Goal: Transaction & Acquisition: Purchase product/service

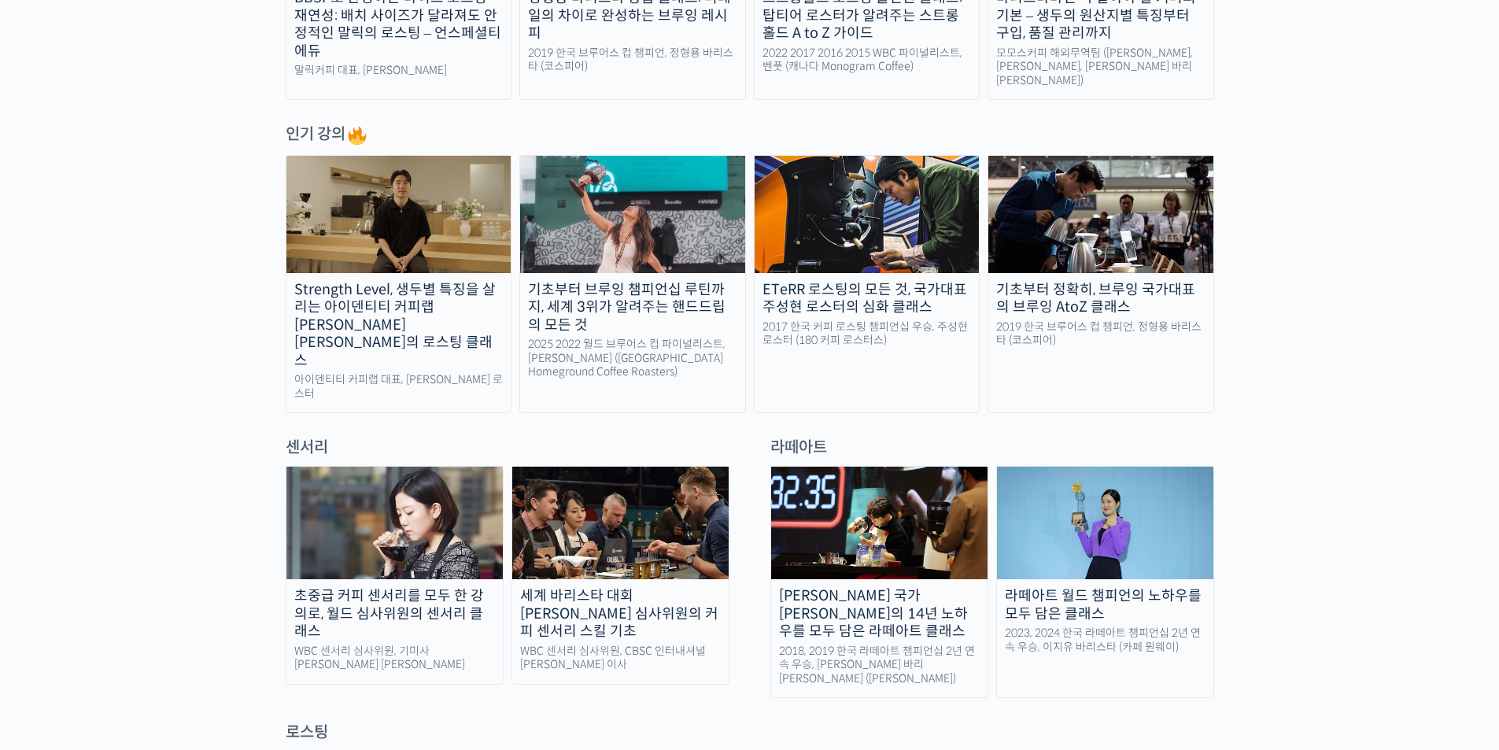
scroll to position [865, 0]
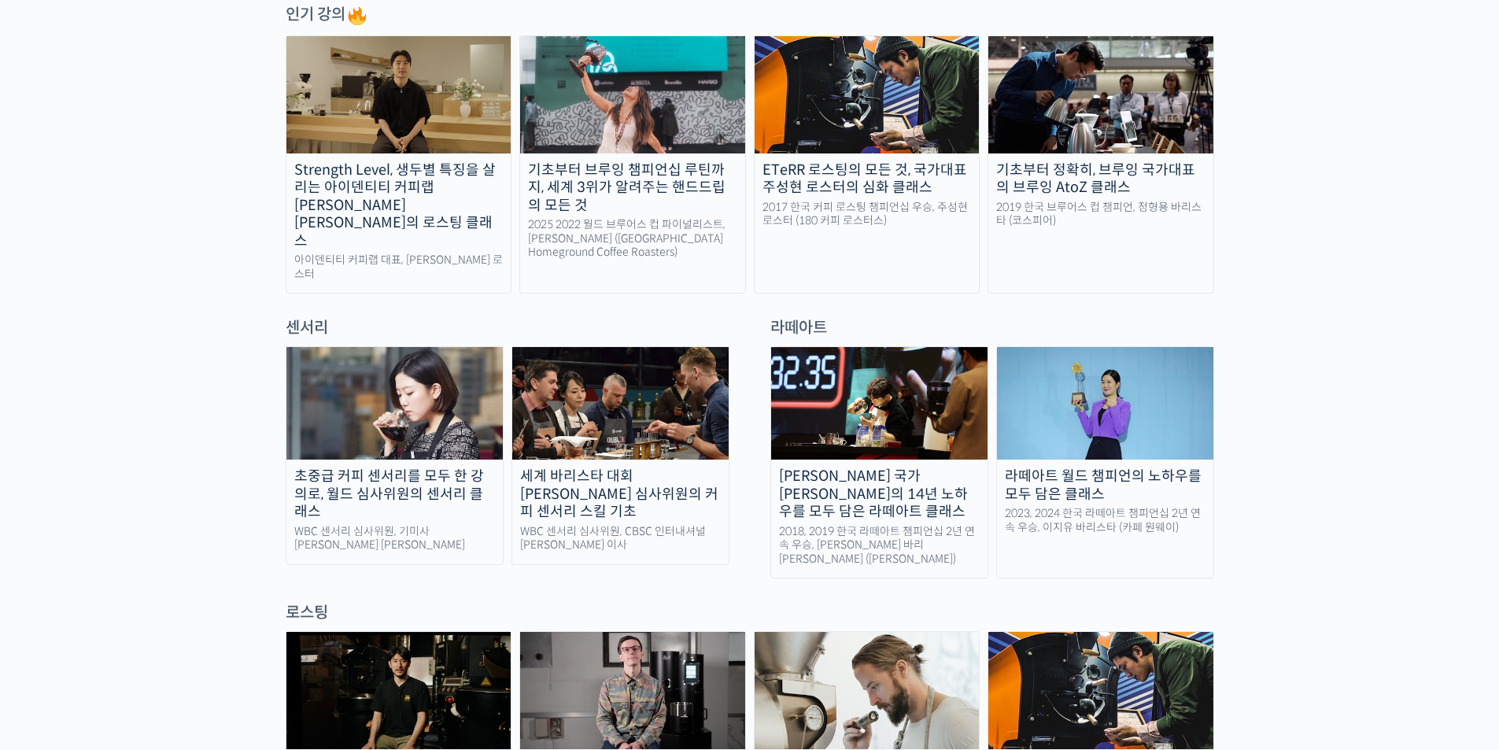
click at [674, 470] on div "세계 바리스타 대회 [PERSON_NAME] 심사위원의 커피 센서리 스킬 기초" at bounding box center [620, 493] width 216 height 53
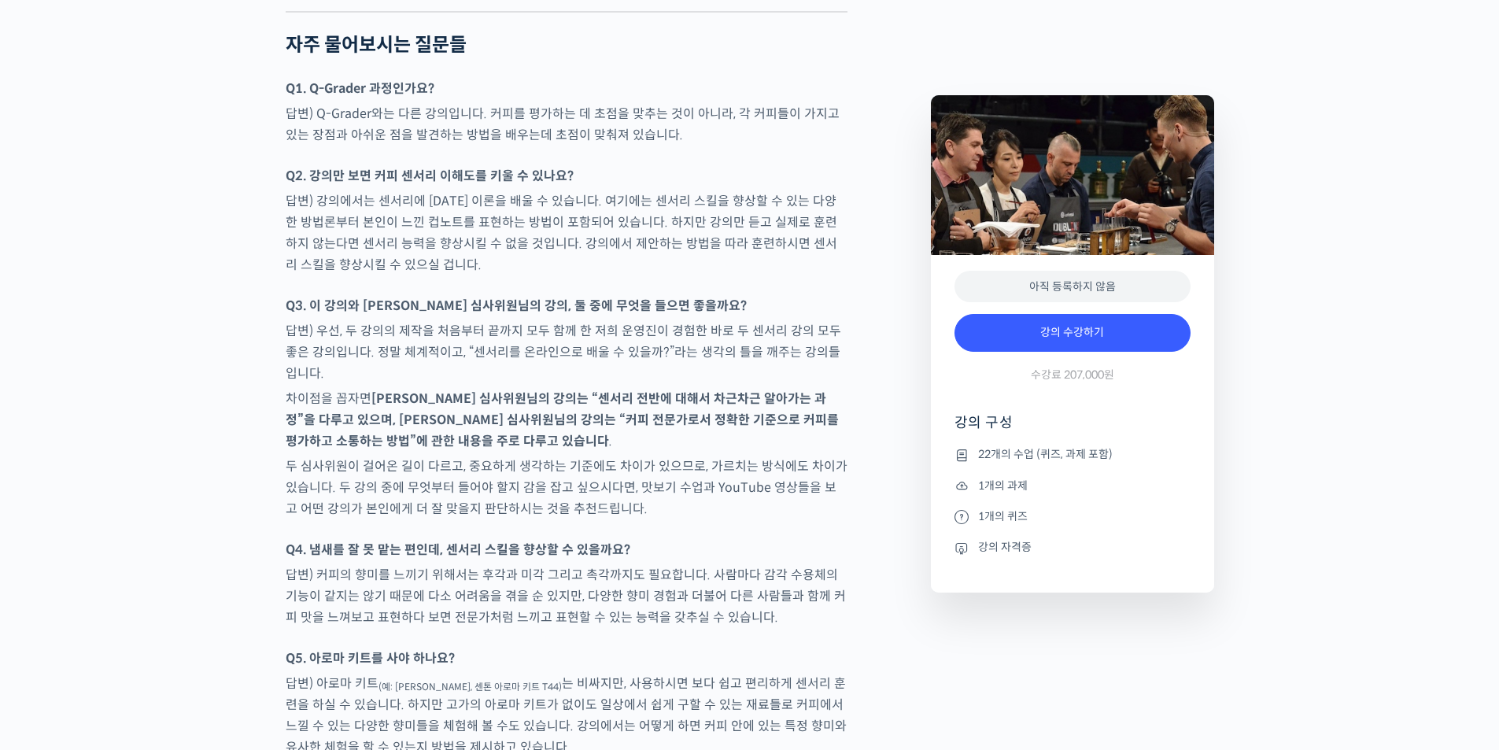
scroll to position [8024, 0]
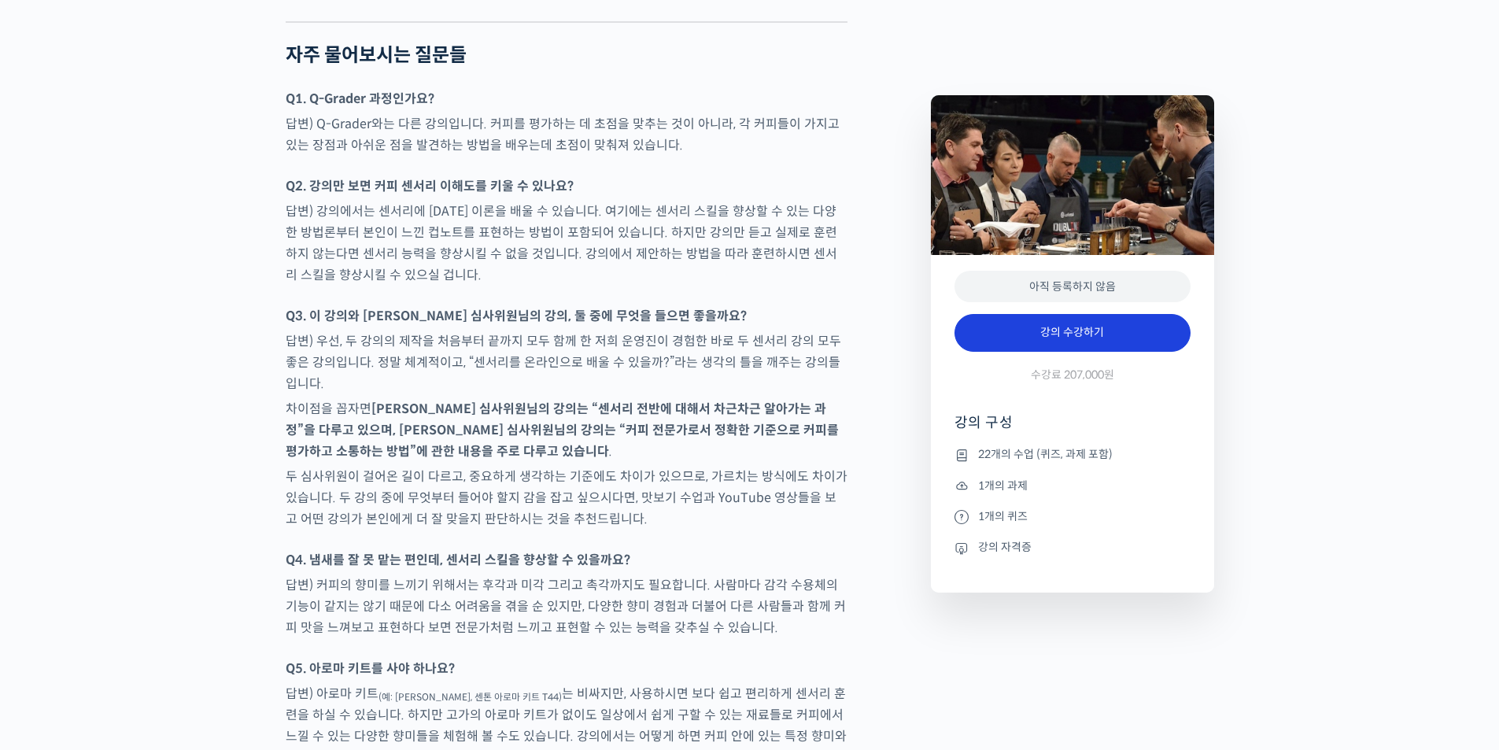
click at [1097, 327] on link "강의 수강하기" at bounding box center [1072, 333] width 236 height 38
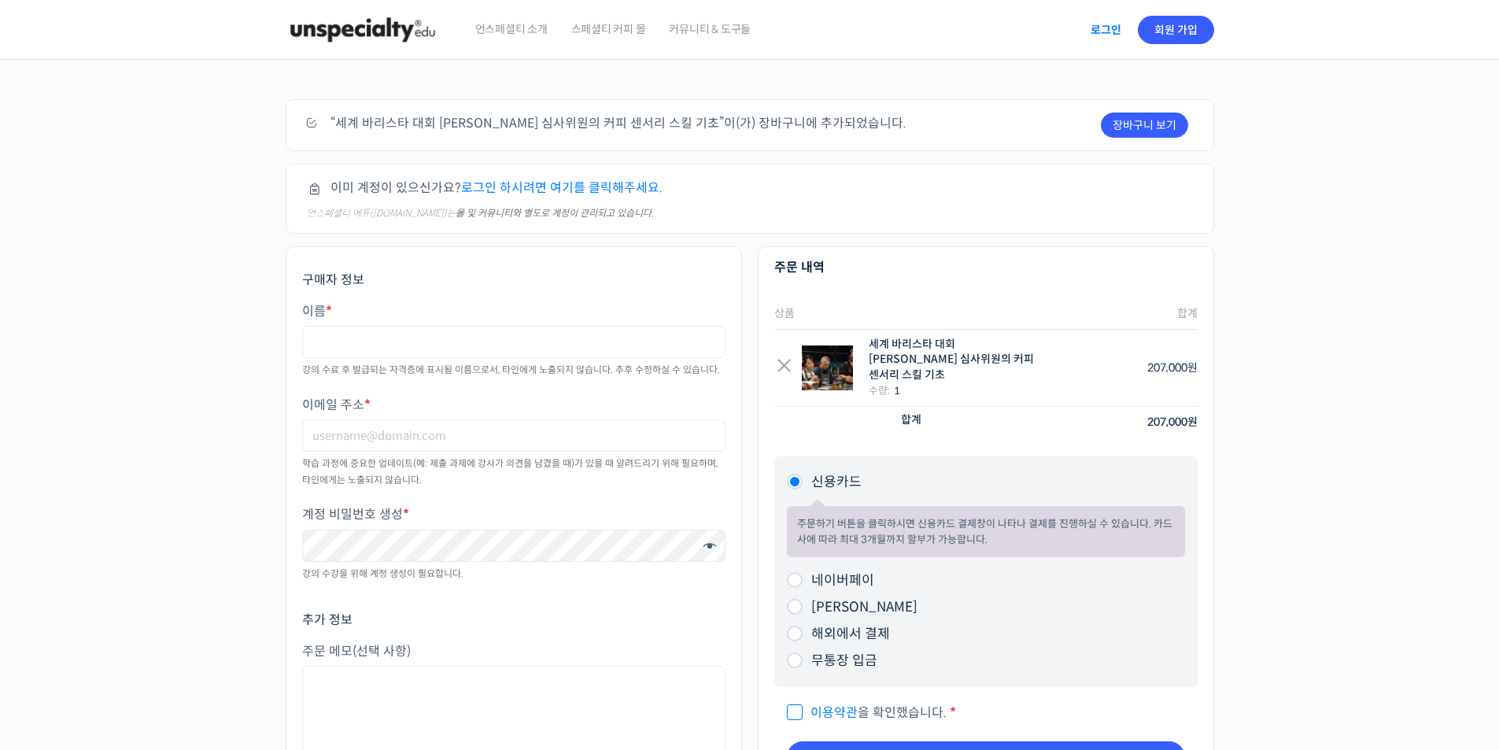
click at [1089, 36] on link "로그인" at bounding box center [1106, 30] width 50 height 36
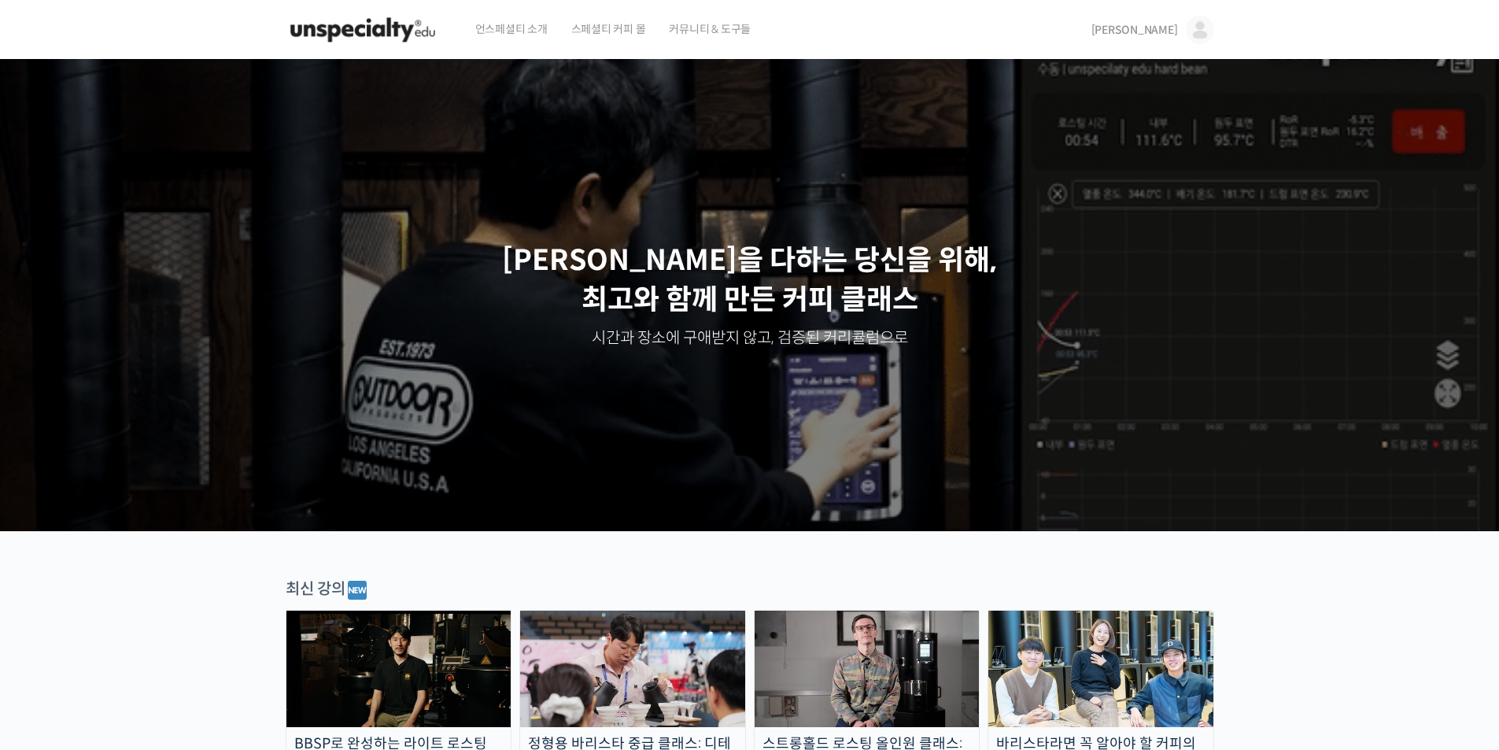
drag, startPoint x: 1186, startPoint y: 39, endPoint x: 1192, endPoint y: 31, distance: 9.6
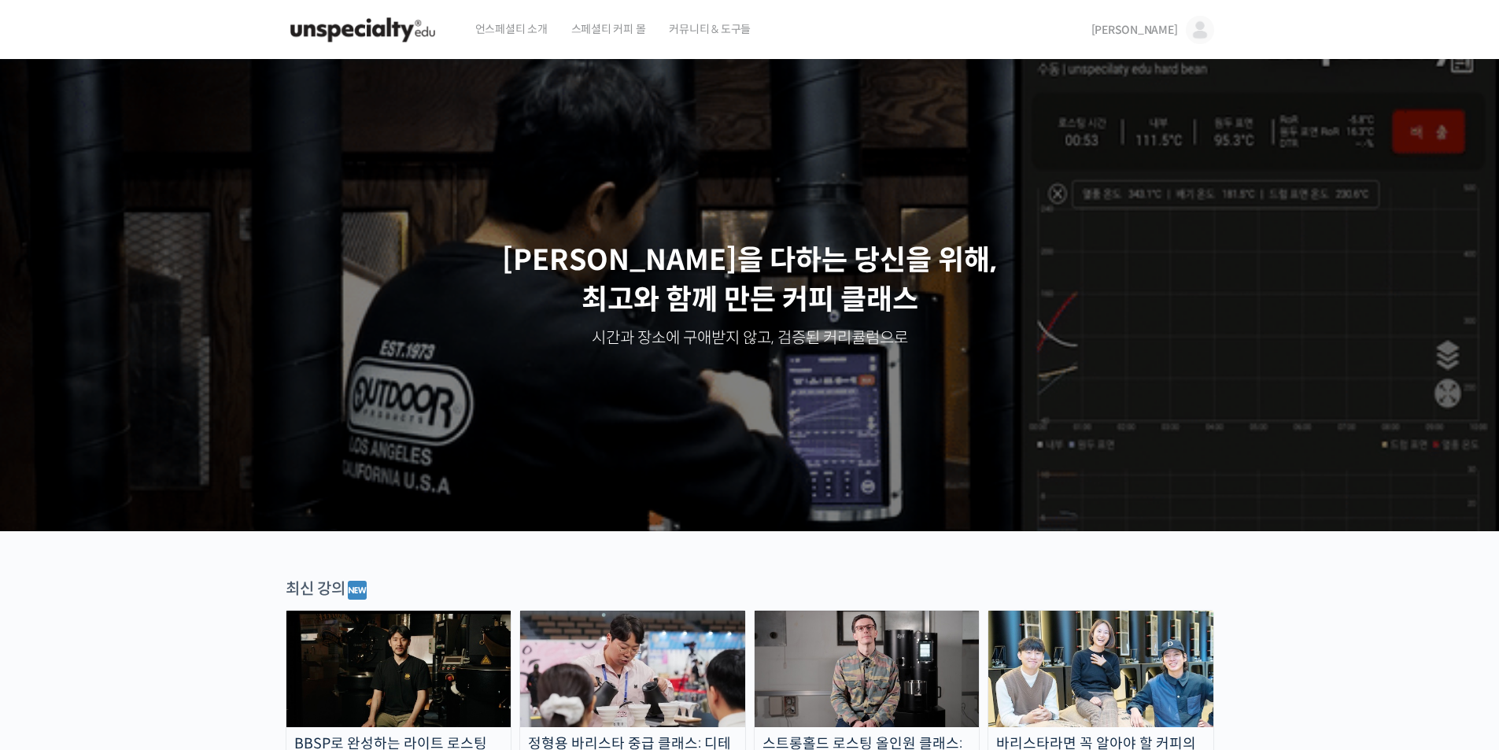
click at [1186, 39] on link "[PERSON_NAME]" at bounding box center [1152, 30] width 123 height 60
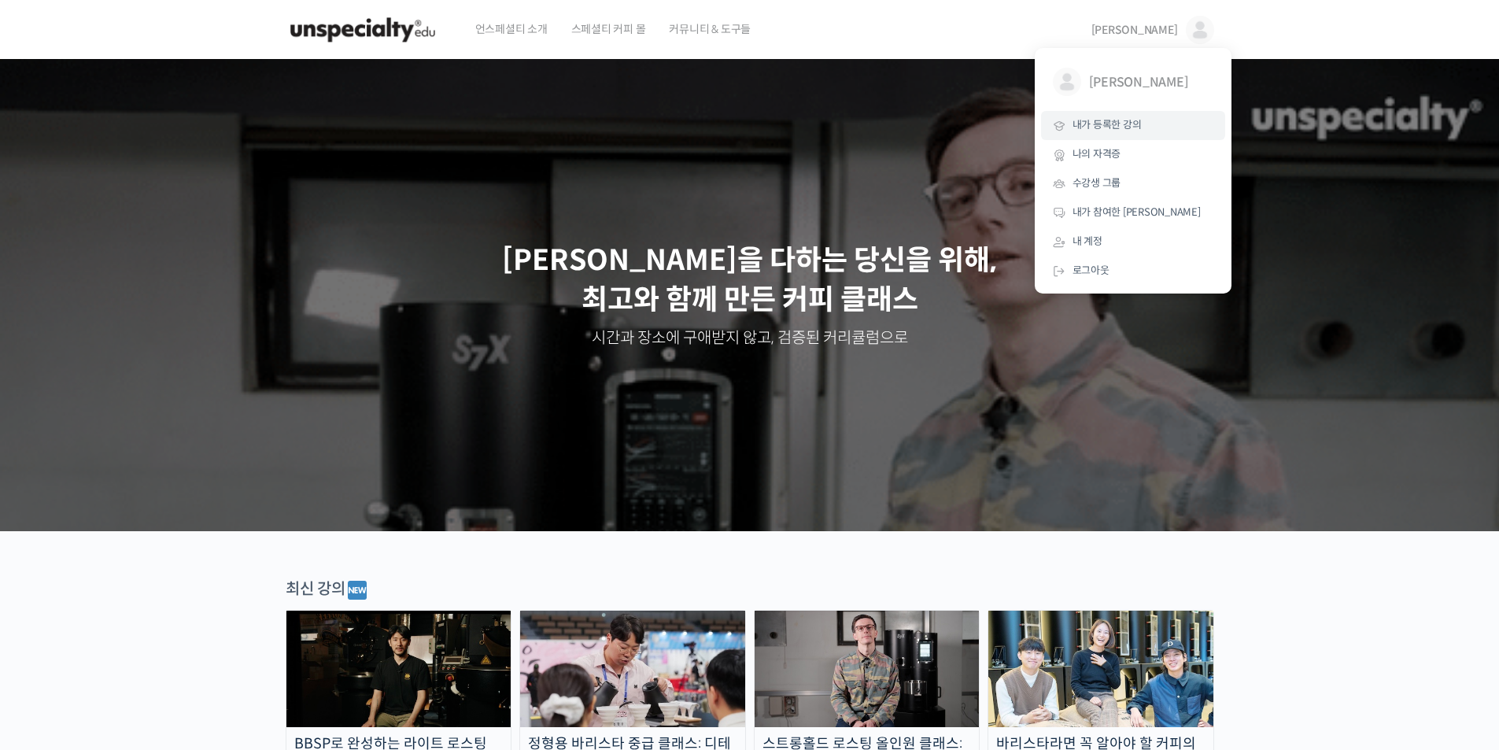
click at [1123, 122] on span "내가 등록한 강의" at bounding box center [1106, 124] width 69 height 13
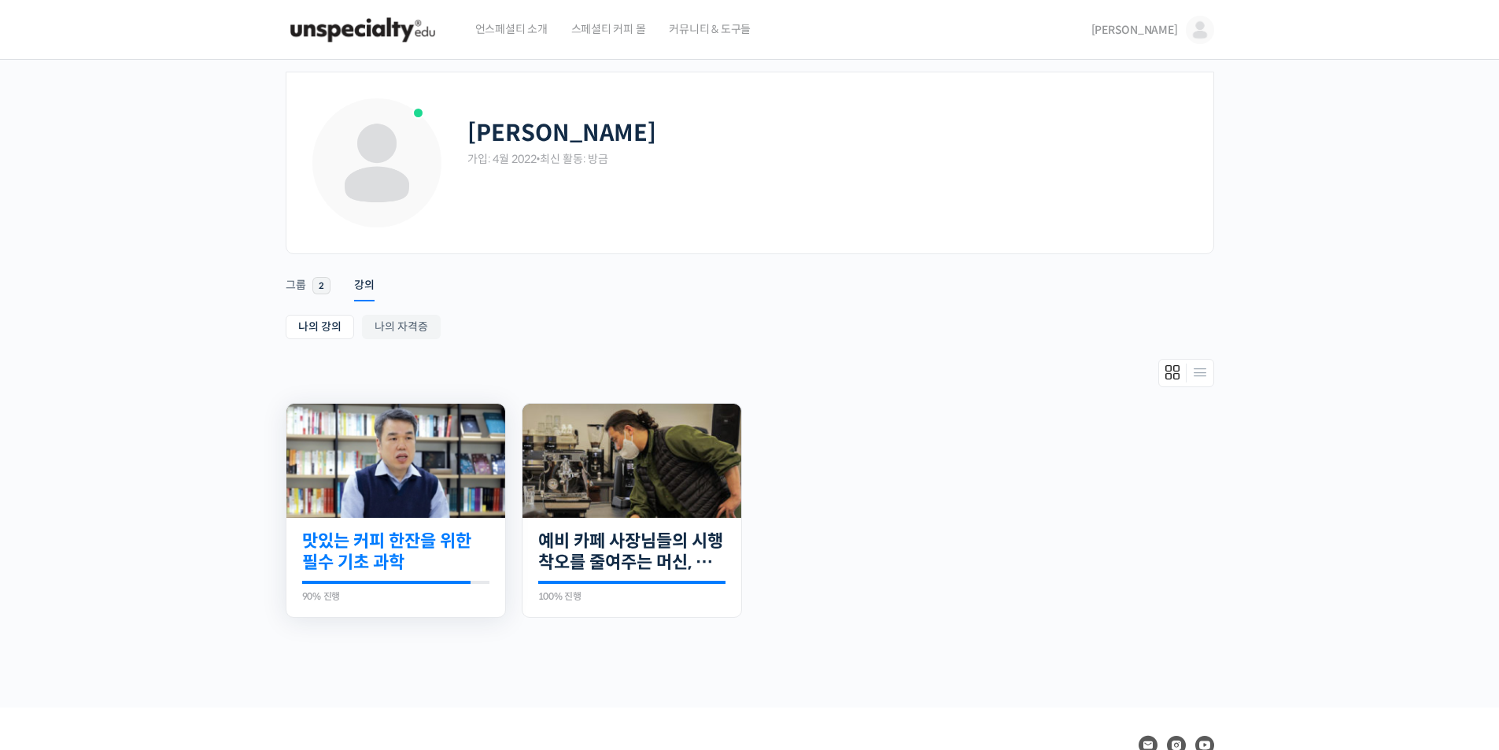
click at [373, 542] on link "맛있는 커피 한잔을 위한 필수 기초 과학" at bounding box center [395, 551] width 187 height 43
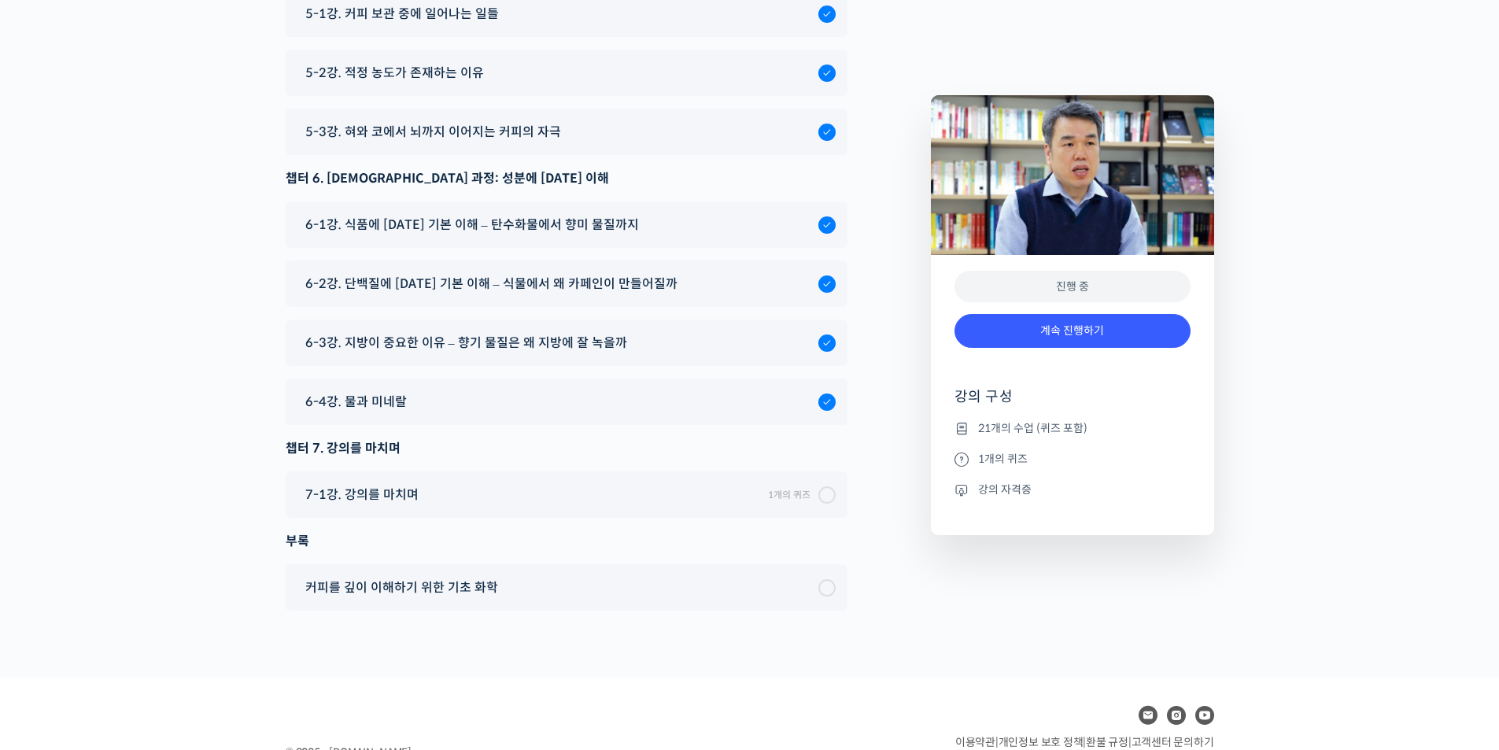
scroll to position [8042, 0]
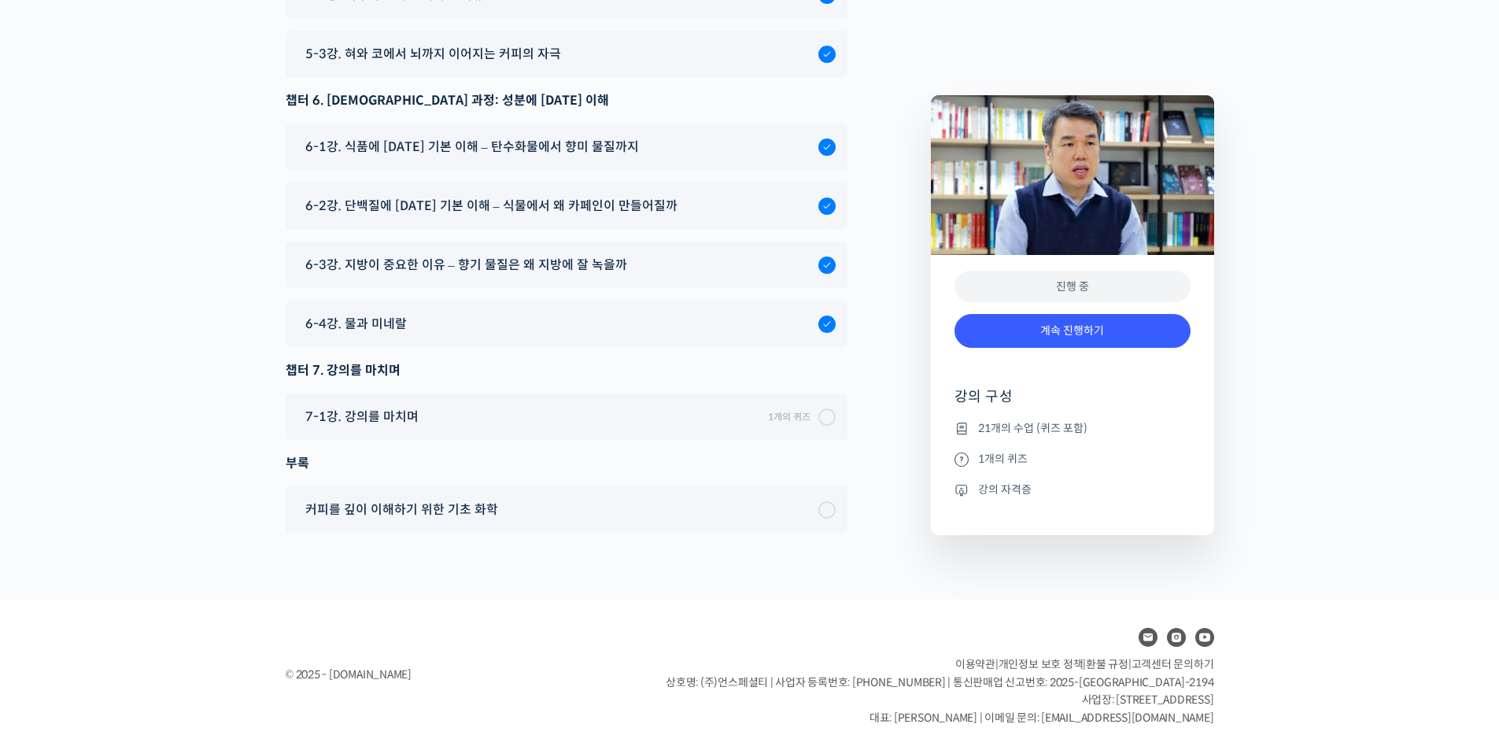
drag, startPoint x: 235, startPoint y: 470, endPoint x: 234, endPoint y: 480, distance: 9.5
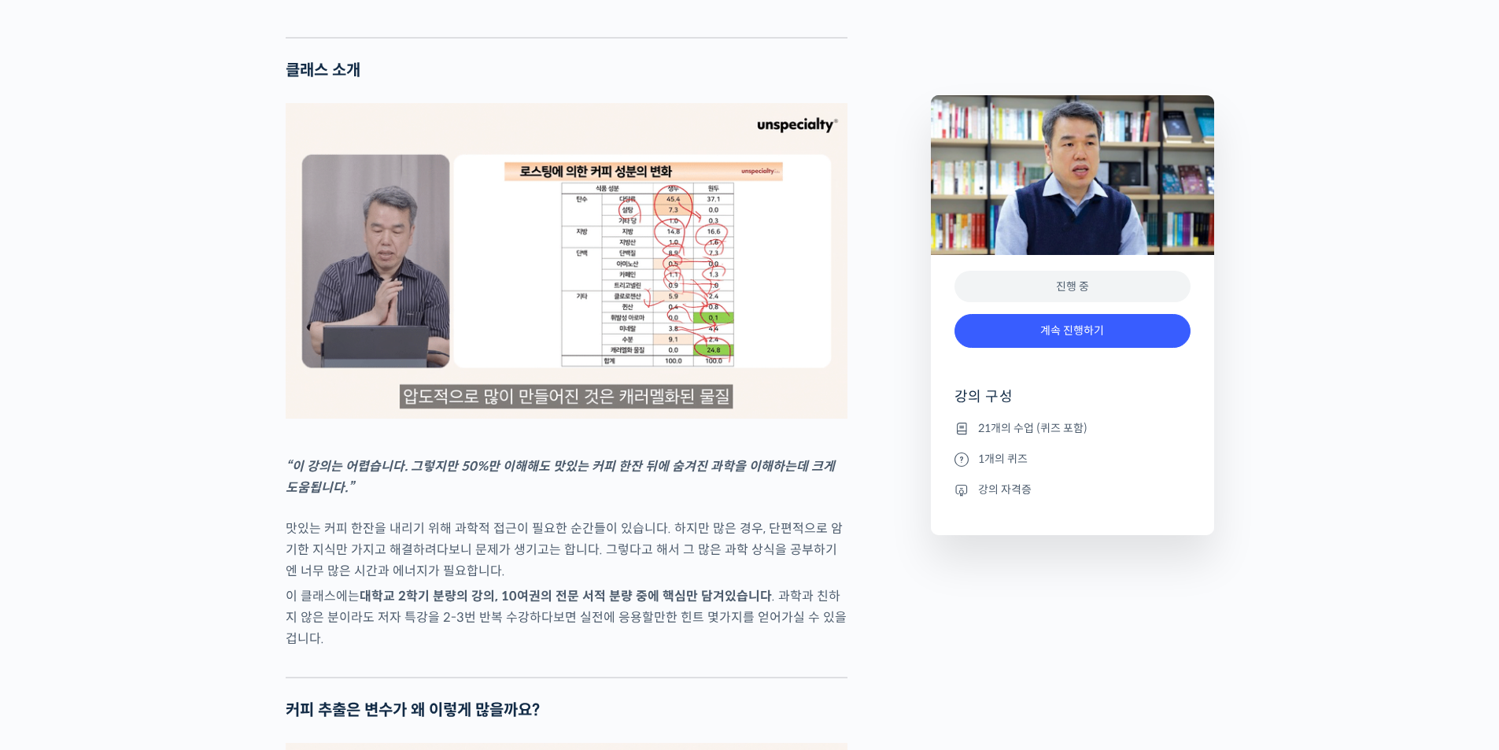
scroll to position [0, 0]
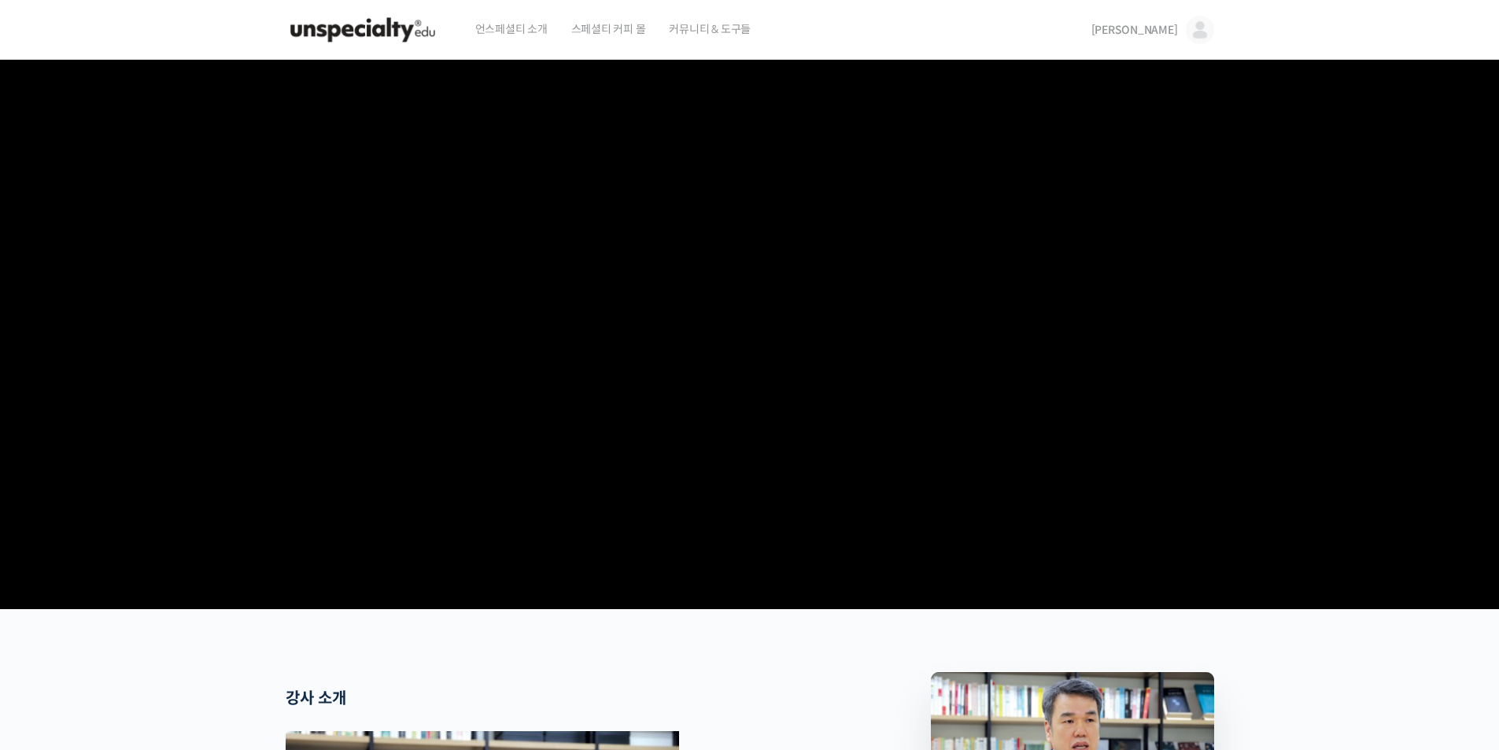
click at [385, 36] on img at bounding box center [363, 29] width 154 height 47
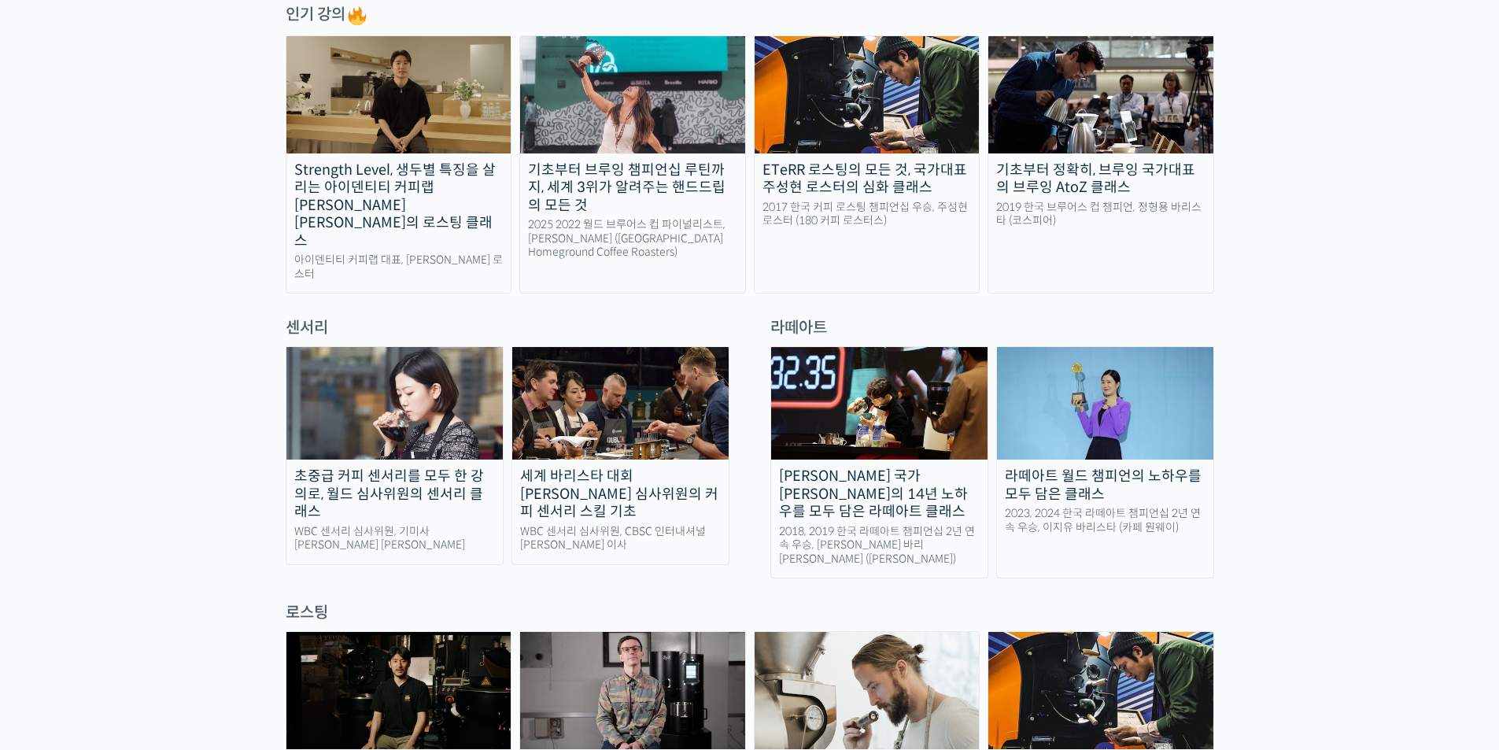
scroll to position [1023, 0]
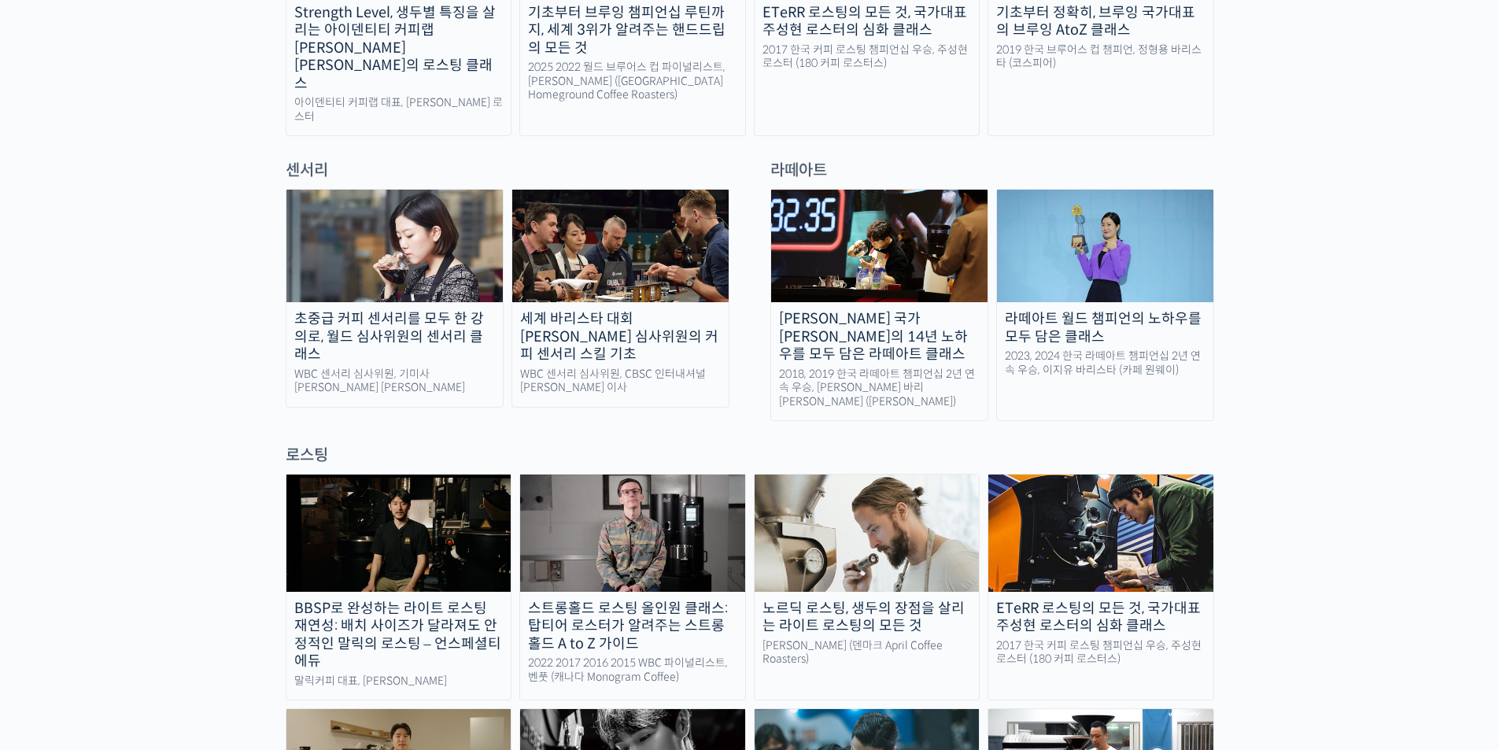
click at [595, 310] on div "세계 바리스타 대회 [PERSON_NAME] 심사위원의 커피 센서리 스킬 기초" at bounding box center [620, 336] width 216 height 53
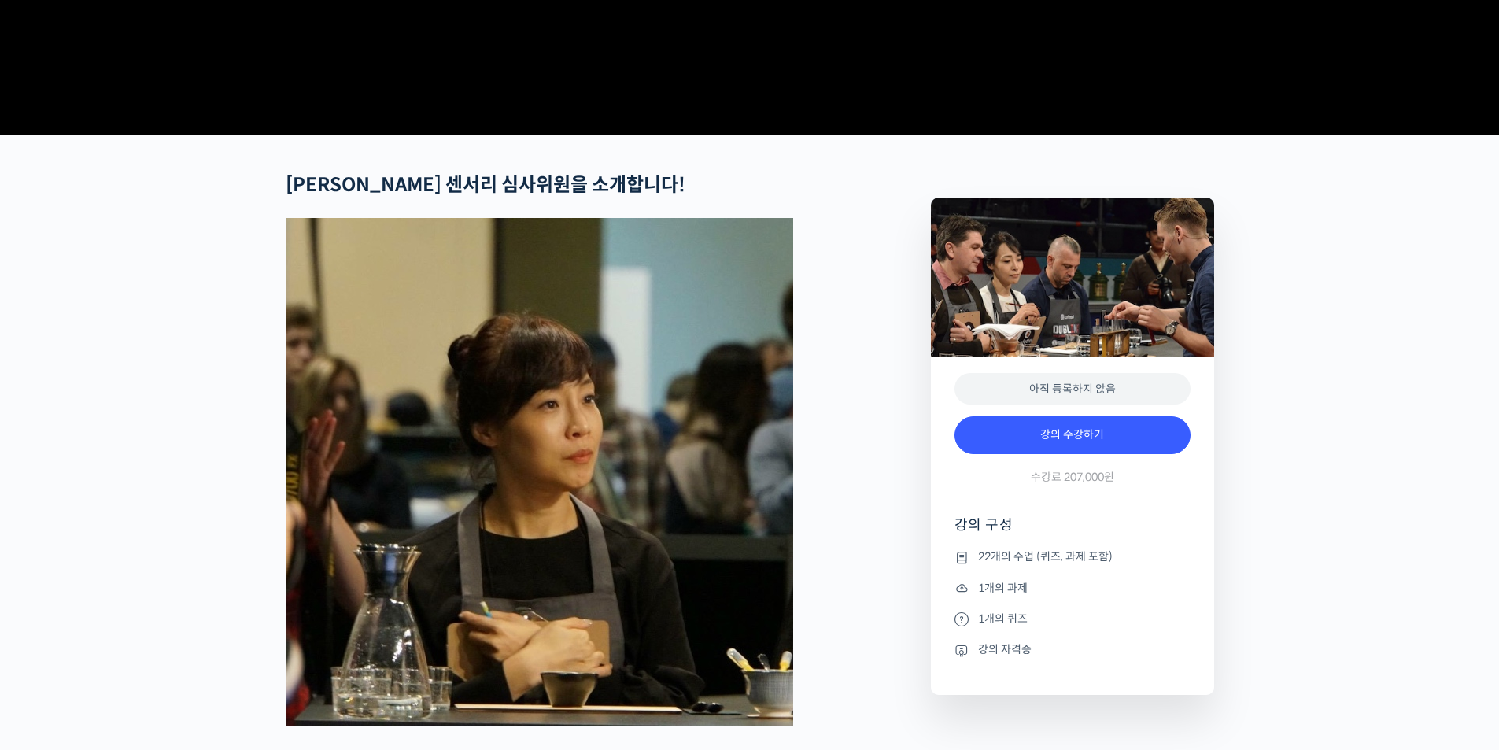
scroll to position [551, 0]
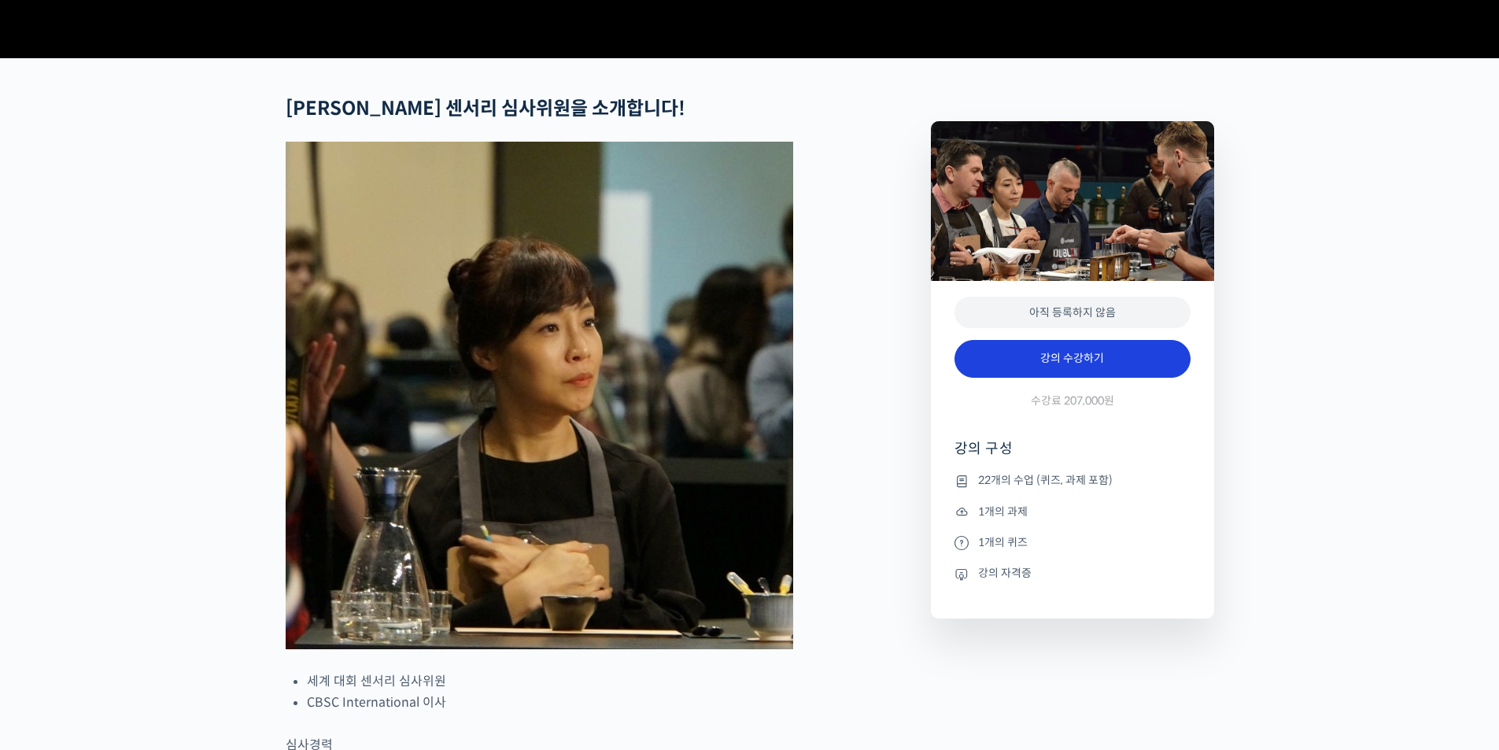
click at [1124, 378] on link "강의 수강하기" at bounding box center [1072, 359] width 236 height 38
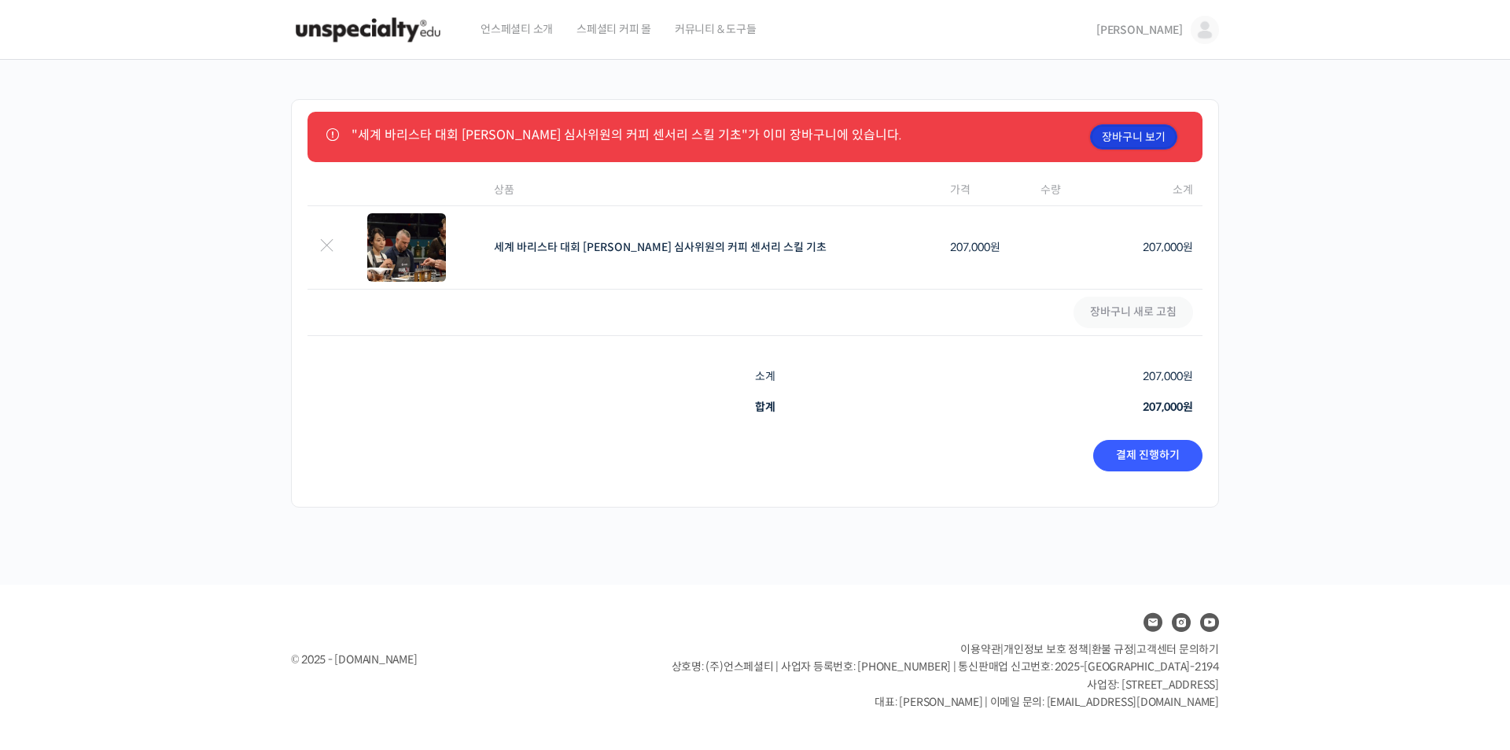
click at [1162, 138] on link "장바구니 보기" at bounding box center [1133, 136] width 87 height 25
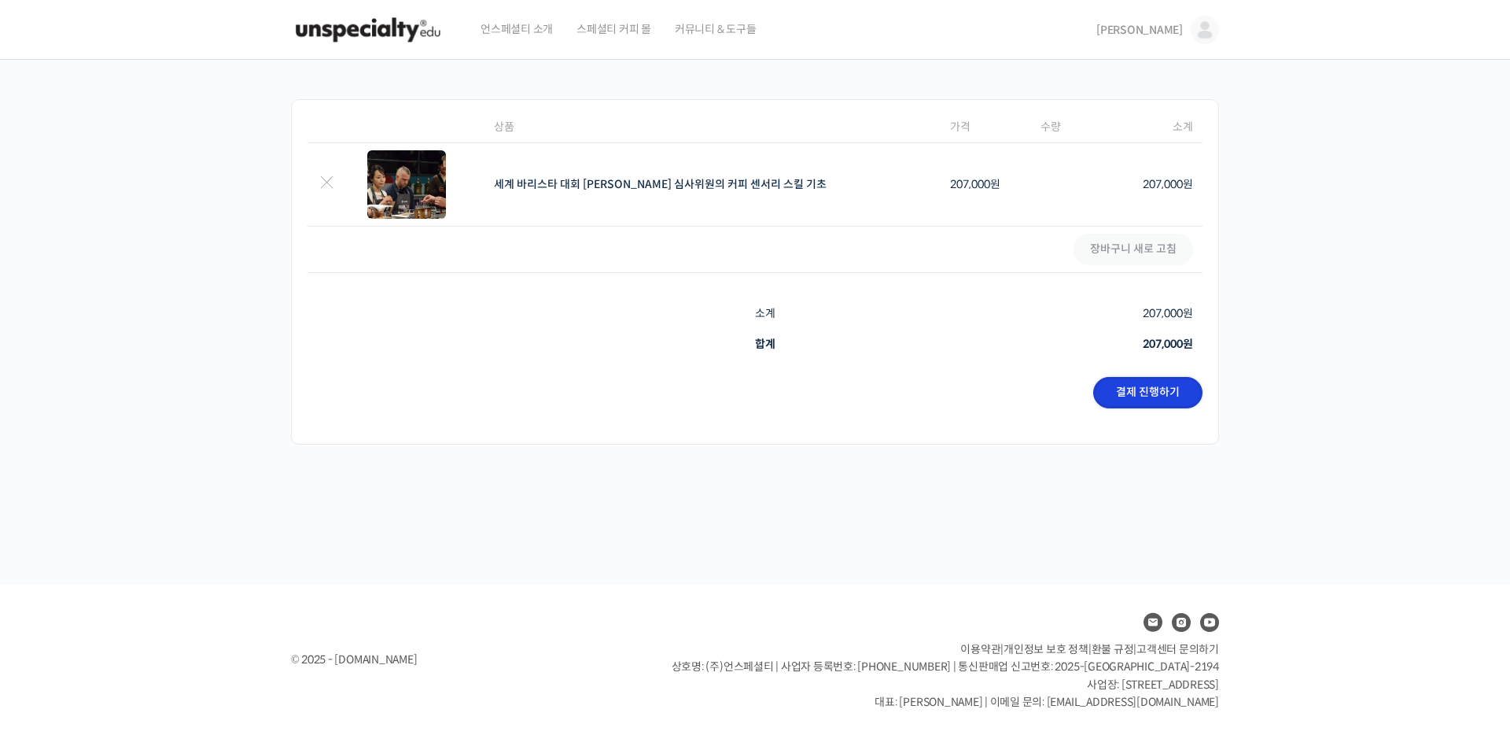
click at [1145, 404] on link "결제 진행하기" at bounding box center [1148, 392] width 109 height 31
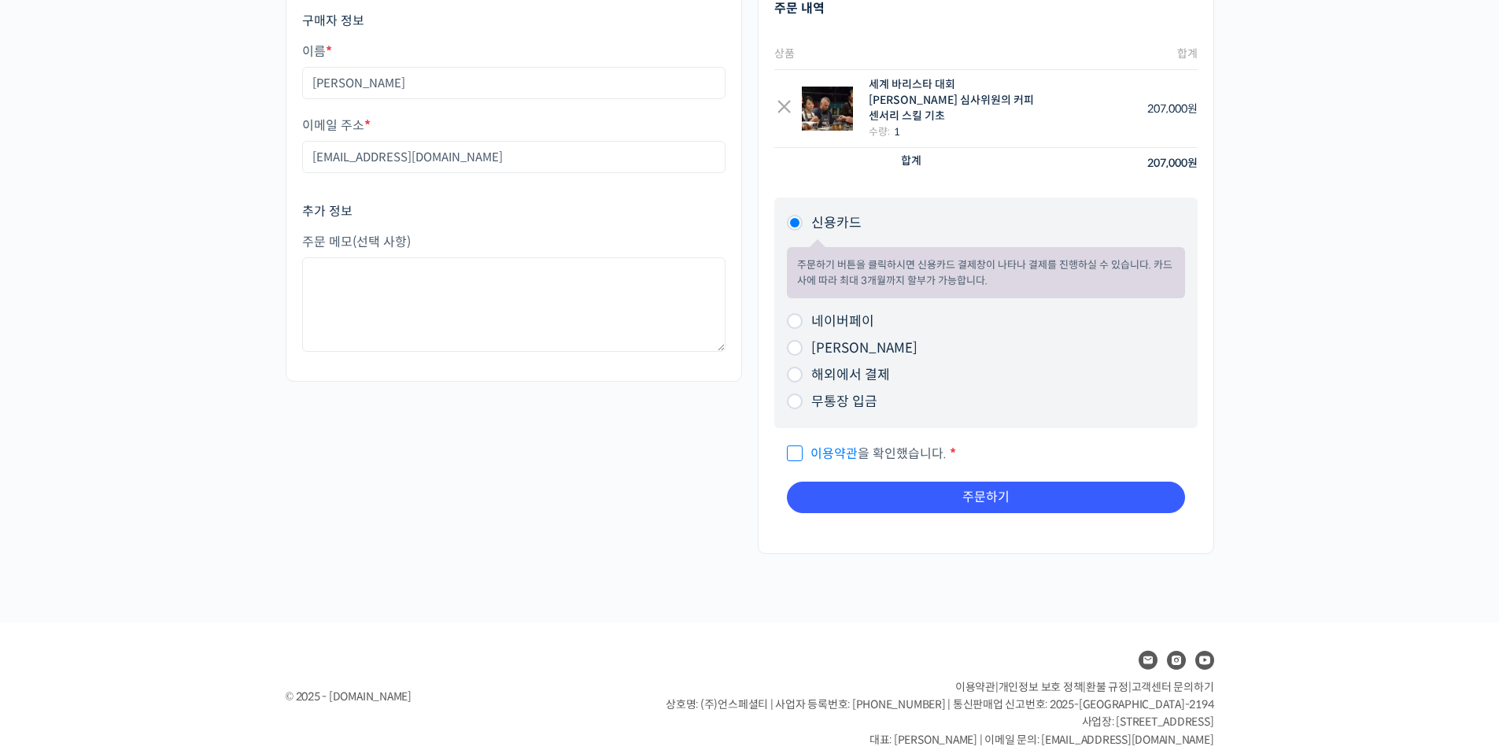
scroll to position [119, 0]
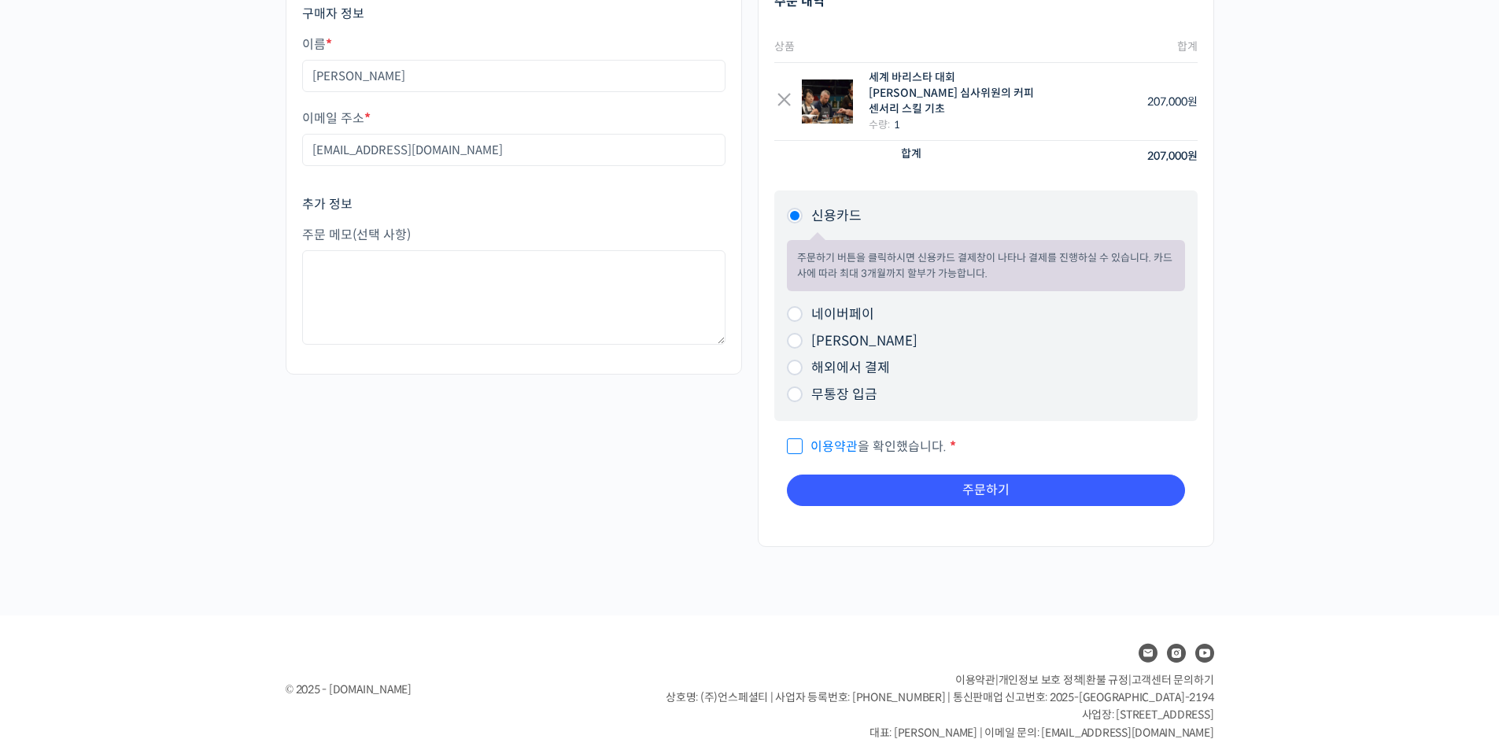
click at [802, 438] on span "이용약관 을 확인했습니다." at bounding box center [867, 446] width 160 height 17
click at [797, 434] on input "이용약관 을 확인했습니다. *" at bounding box center [792, 439] width 10 height 10
checkbox input "true"
click at [1059, 533] on div "주문 내역 상품 합계 × 세계 바리스타 대회 윤선희 심사위원의 커피 센서리 스킬 기초 수량: 1 207,000 원 소계 207,000 원 합계…" at bounding box center [986, 271] width 472 height 582
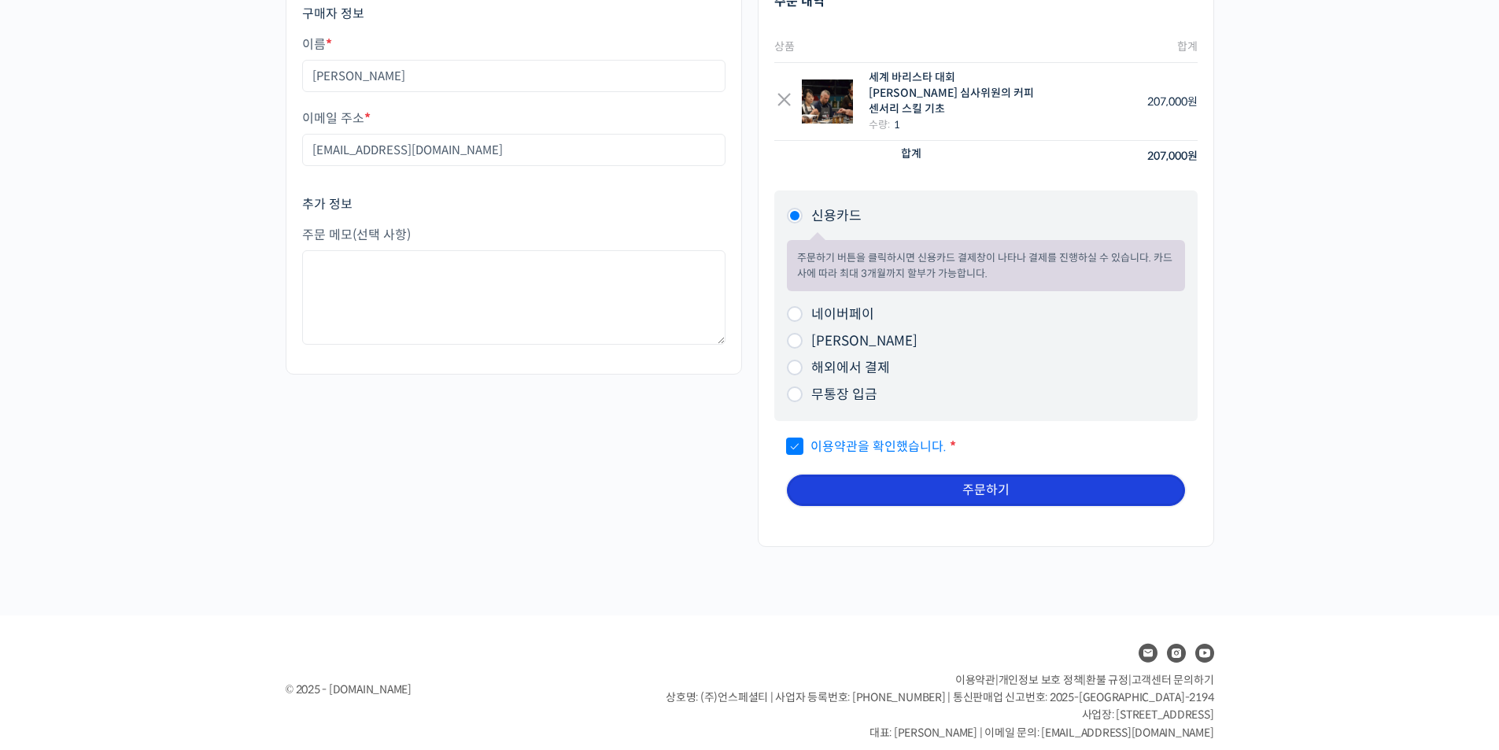
click at [1071, 474] on button "주문하기" at bounding box center [986, 489] width 398 height 31
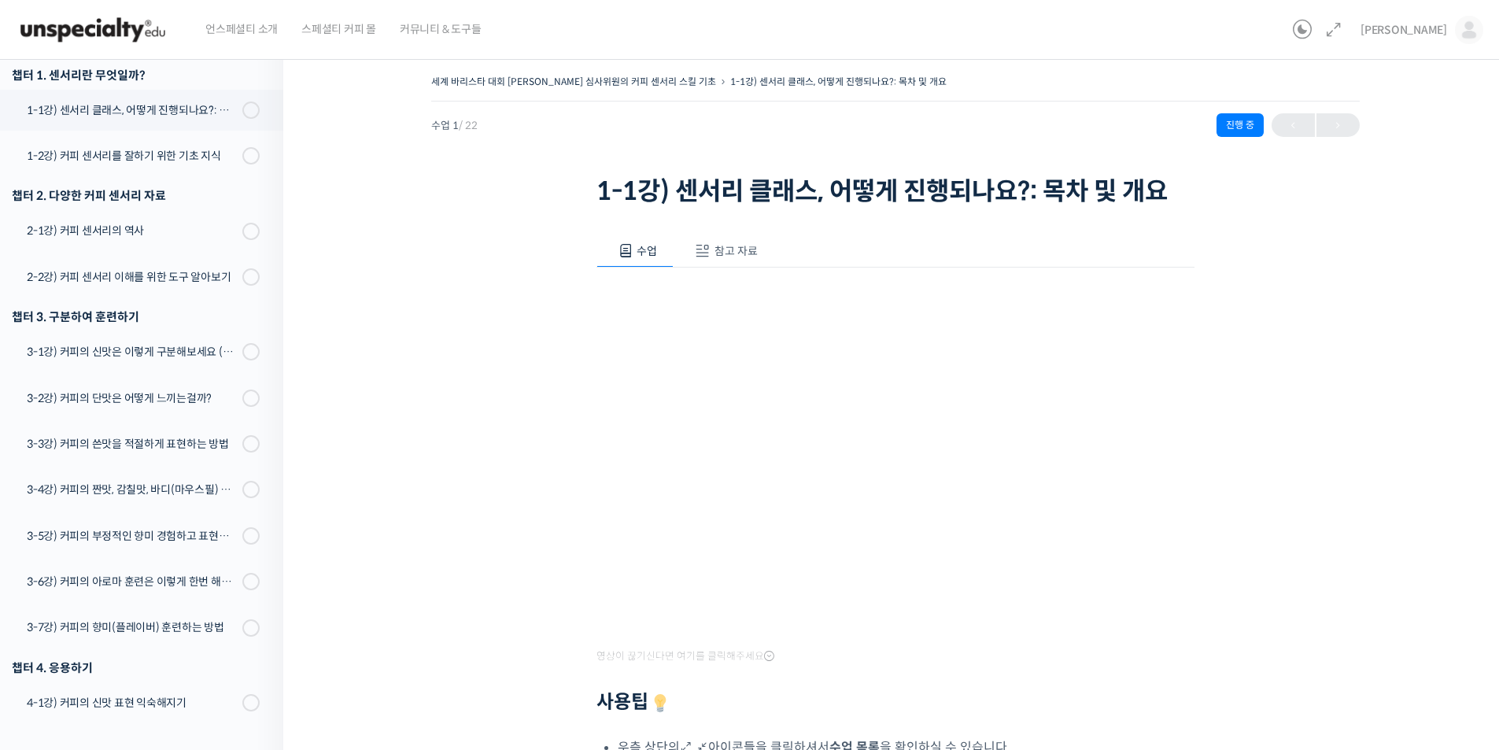
scroll to position [201, 0]
click at [106, 20] on img at bounding box center [93, 29] width 154 height 47
